Goal: Entertainment & Leisure: Consume media (video, audio)

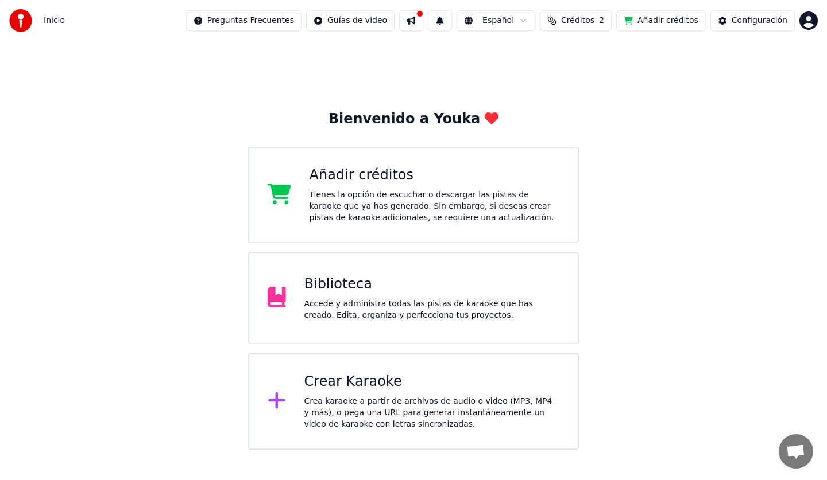
click at [389, 297] on div "Biblioteca Accede y administra todas las pistas de karaoke que has creado. Edit…" at bounding box center [431, 299] width 255 height 46
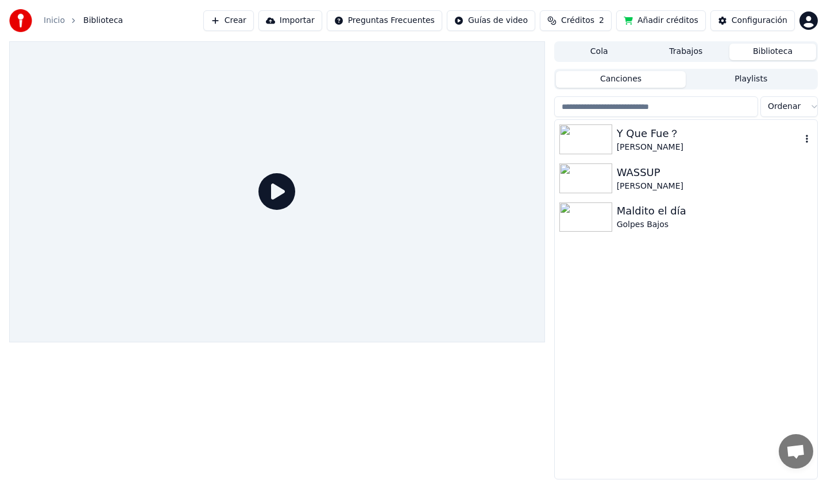
click at [629, 142] on div "[PERSON_NAME]" at bounding box center [708, 147] width 184 height 11
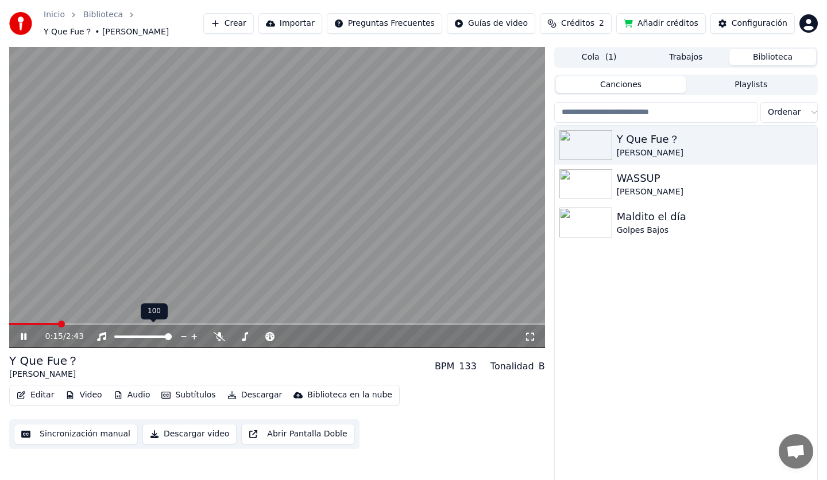
click at [172, 333] on span at bounding box center [168, 336] width 7 height 7
click at [222, 332] on icon at bounding box center [219, 336] width 11 height 9
click at [289, 334] on span at bounding box center [285, 336] width 7 height 7
click at [26, 333] on icon at bounding box center [24, 336] width 6 height 7
click at [635, 225] on div "Golpes Bajos" at bounding box center [708, 230] width 184 height 11
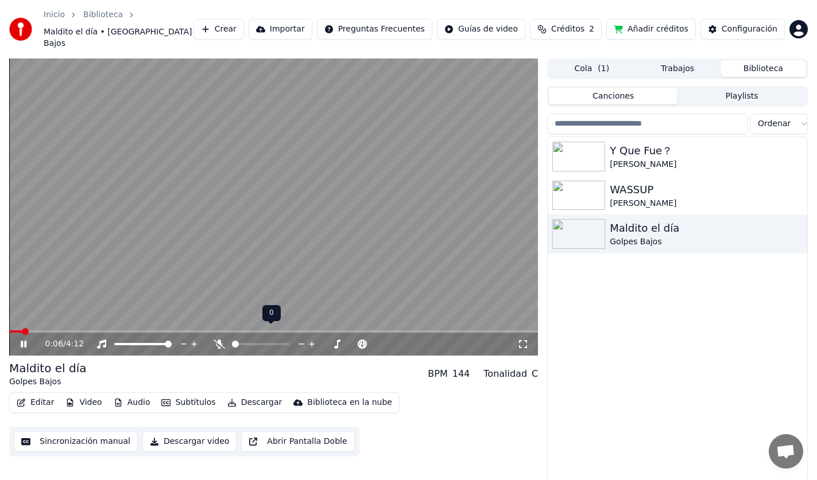
click at [232, 341] on span at bounding box center [235, 344] width 7 height 7
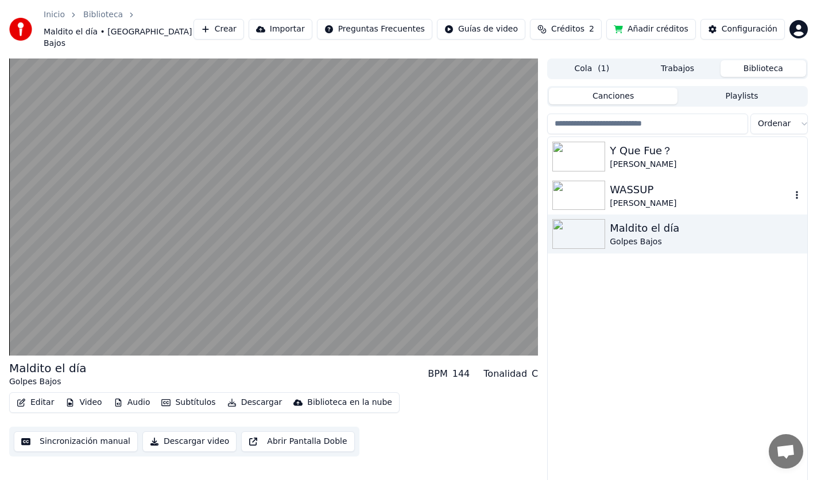
click at [645, 198] on div "[PERSON_NAME]" at bounding box center [700, 203] width 181 height 11
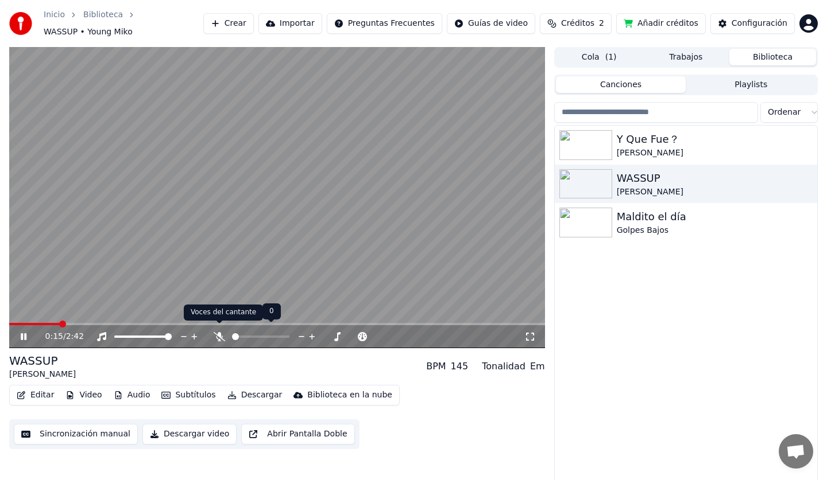
click at [220, 332] on icon at bounding box center [219, 336] width 11 height 9
click at [25, 333] on icon at bounding box center [24, 336] width 6 height 7
